Goal: Download file/media

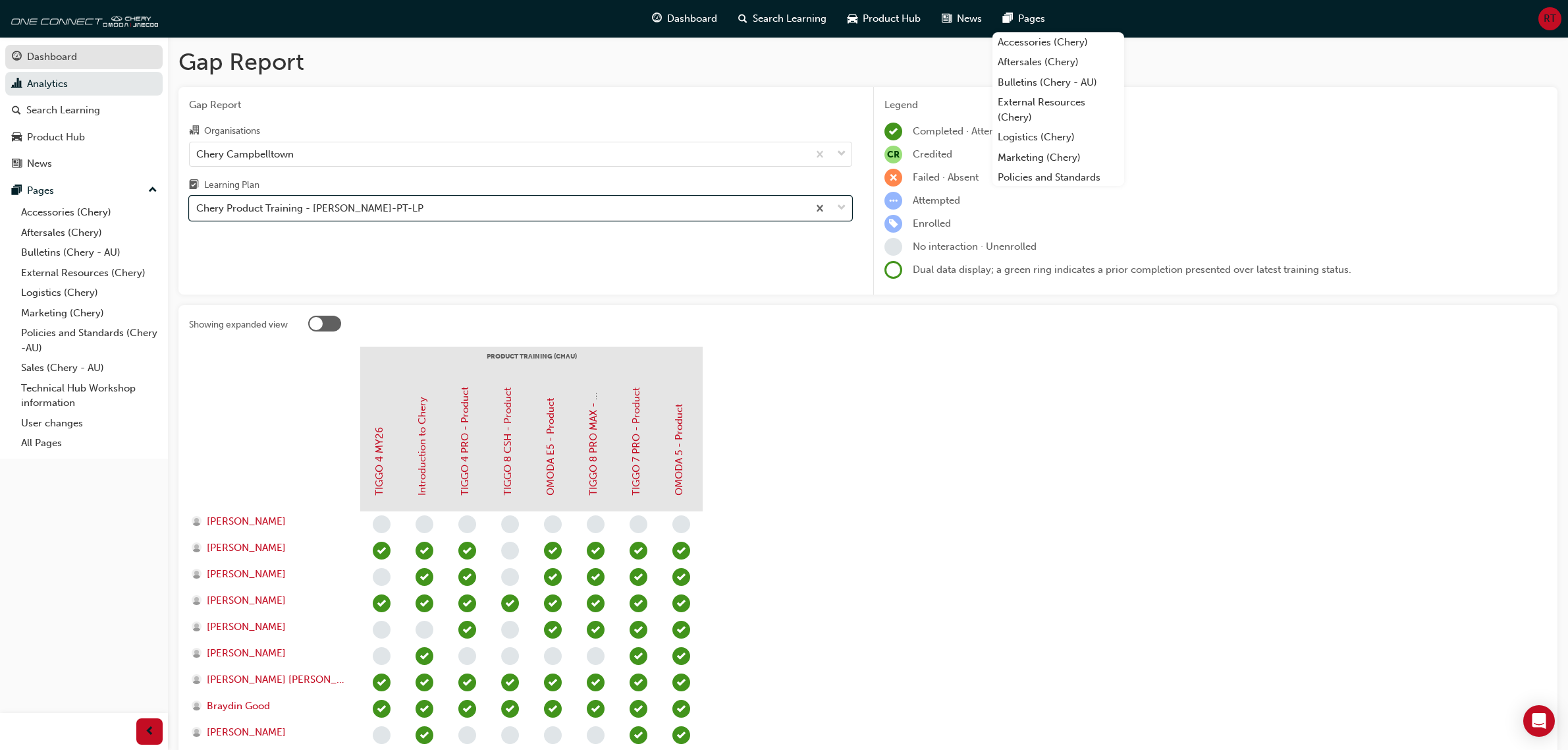
scroll to position [544, 0]
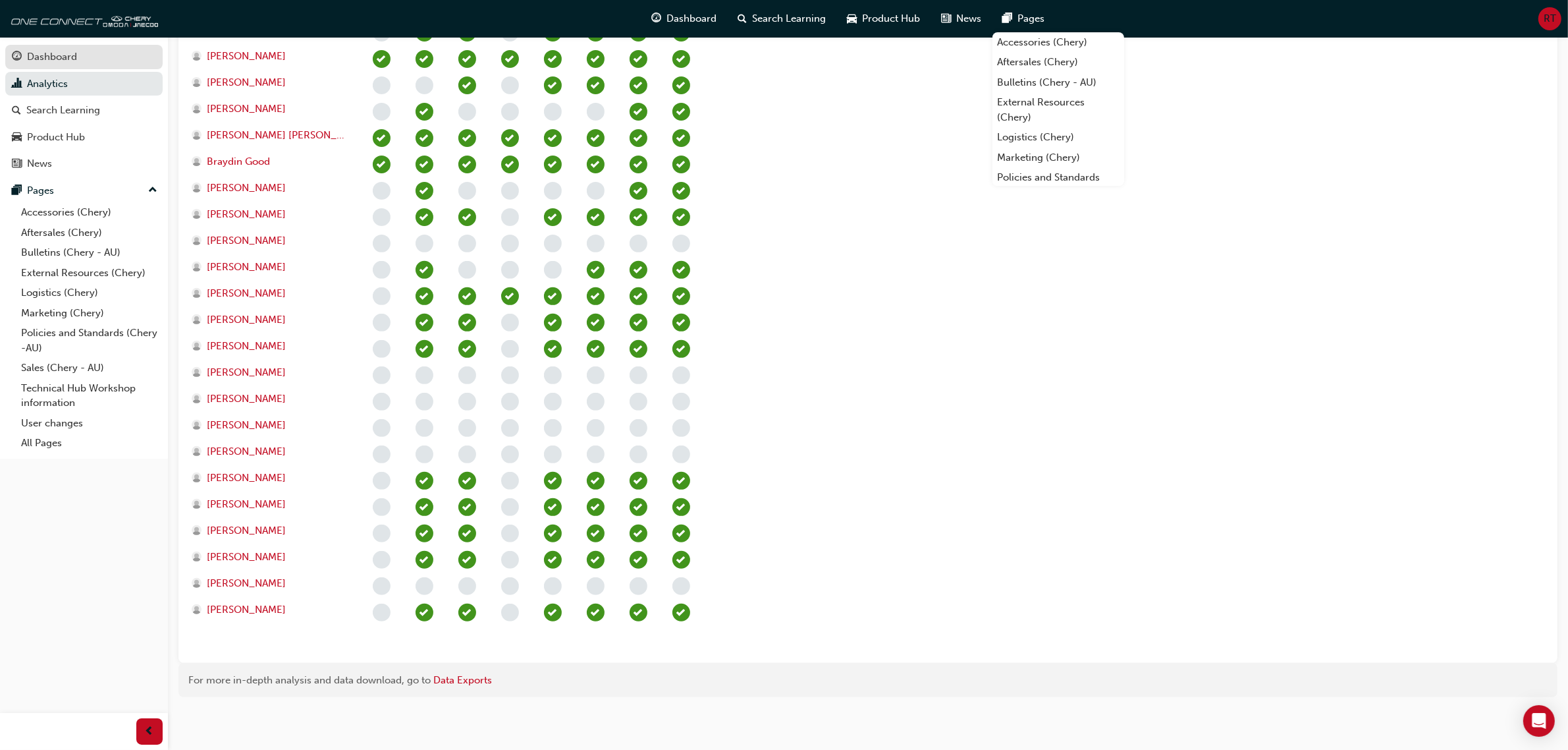
click at [80, 53] on div "Dashboard" at bounding box center [84, 57] width 144 height 16
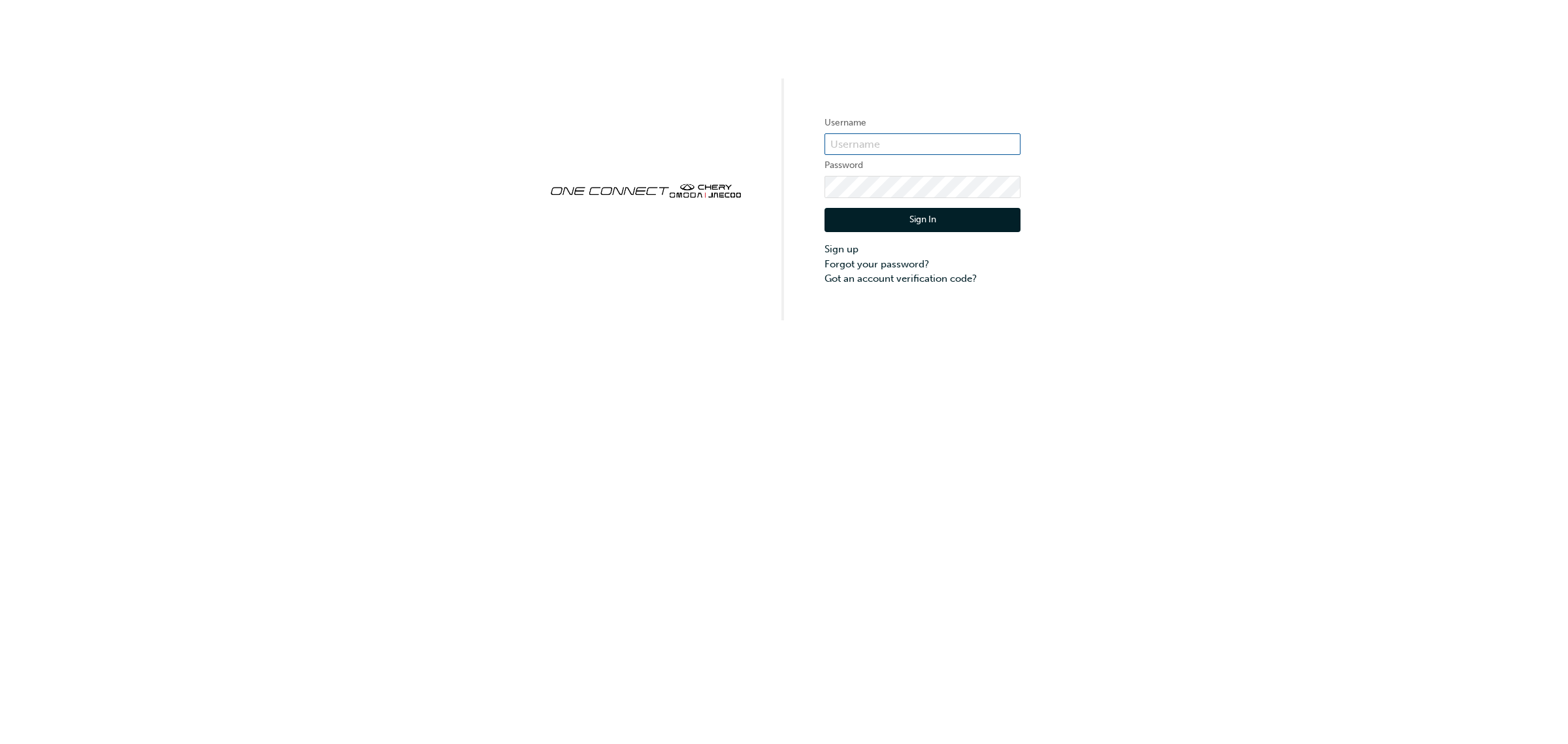
type input "cma075"
click at [985, 220] on button "Sign In" at bounding box center [922, 220] width 196 height 25
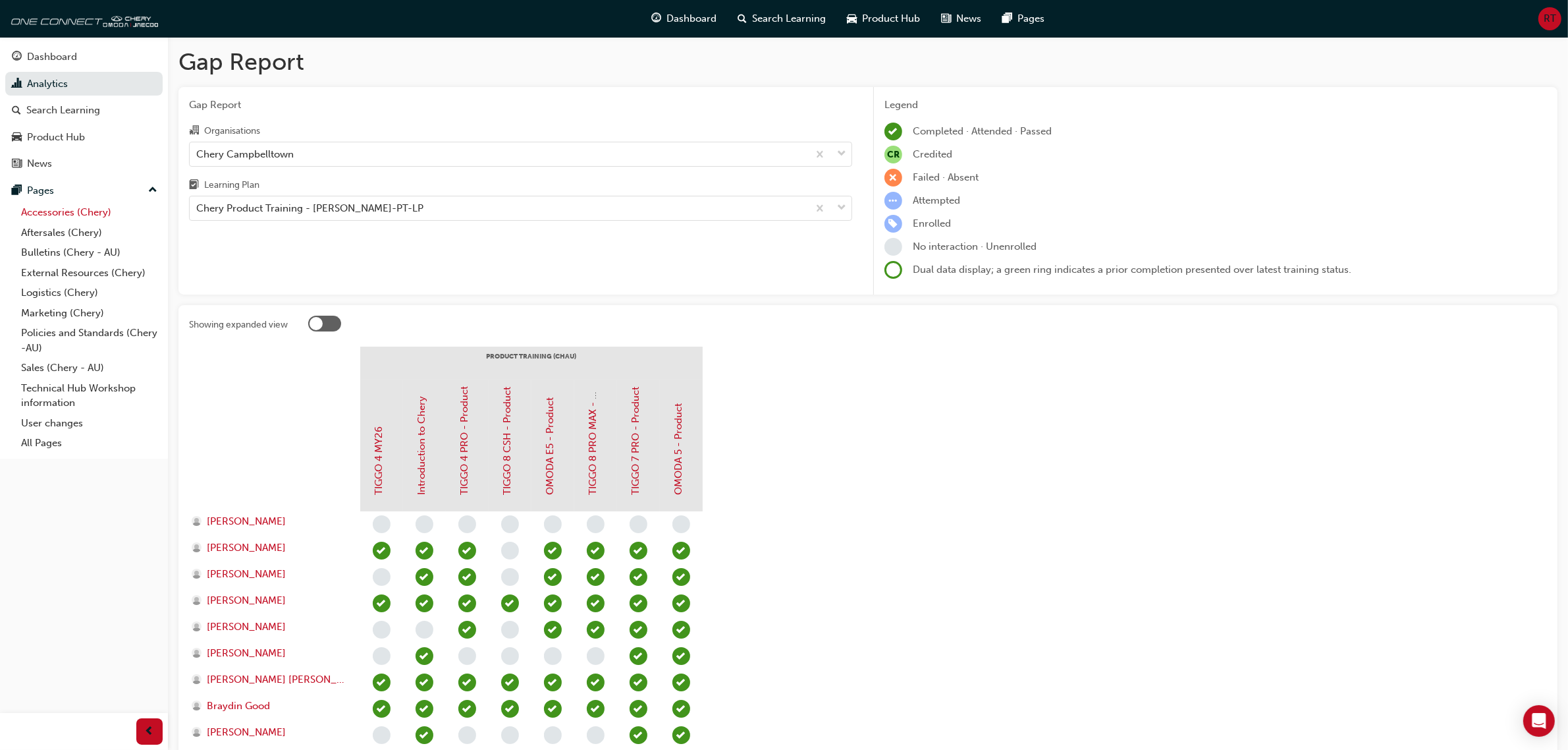
click at [40, 214] on link "Accessories (Chery)" at bounding box center [89, 213] width 147 height 20
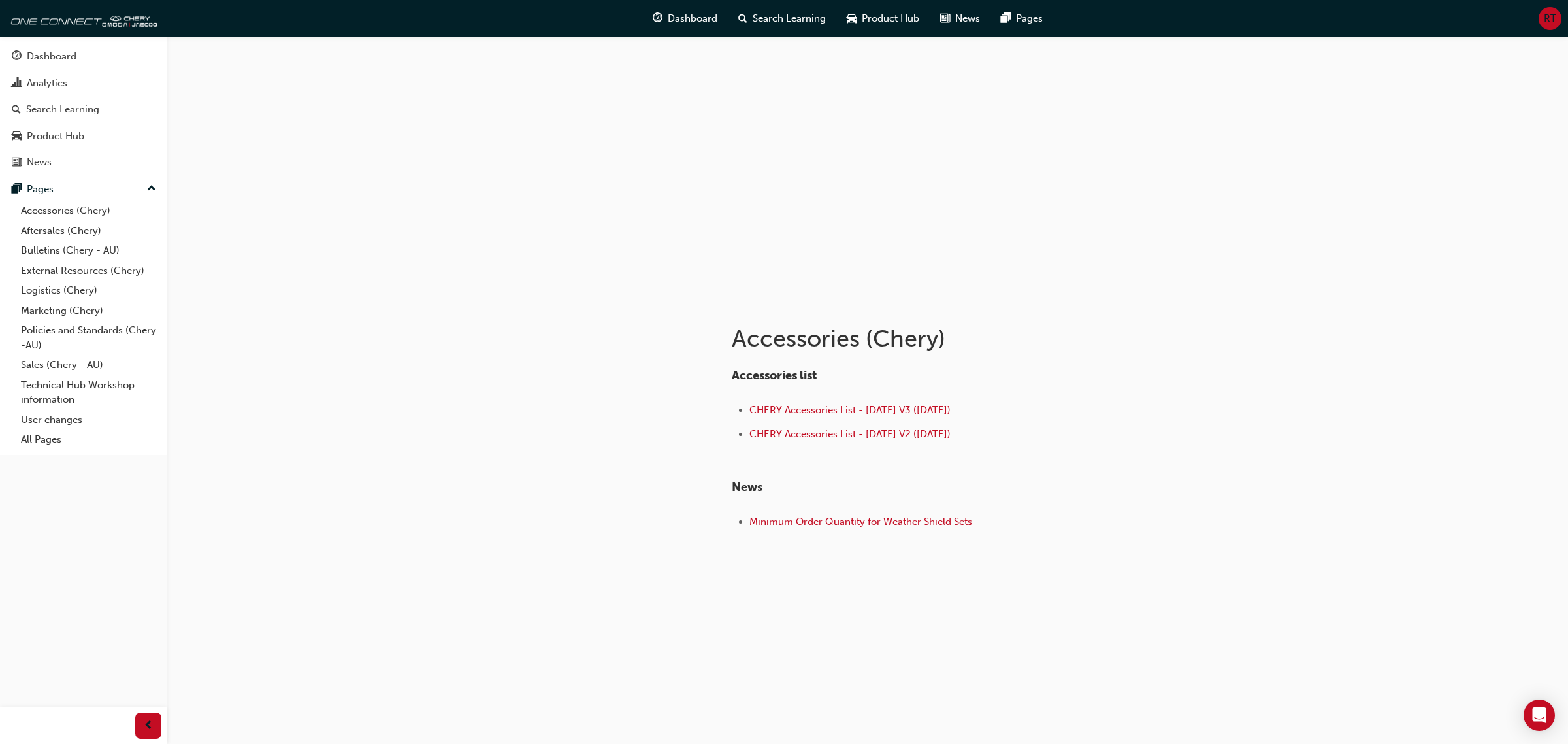
click at [802, 404] on span "CHERY Accessories List - Aug 25 V3 (18.08.25)" at bounding box center [850, 410] width 201 height 12
